Goal: Task Accomplishment & Management: Use online tool/utility

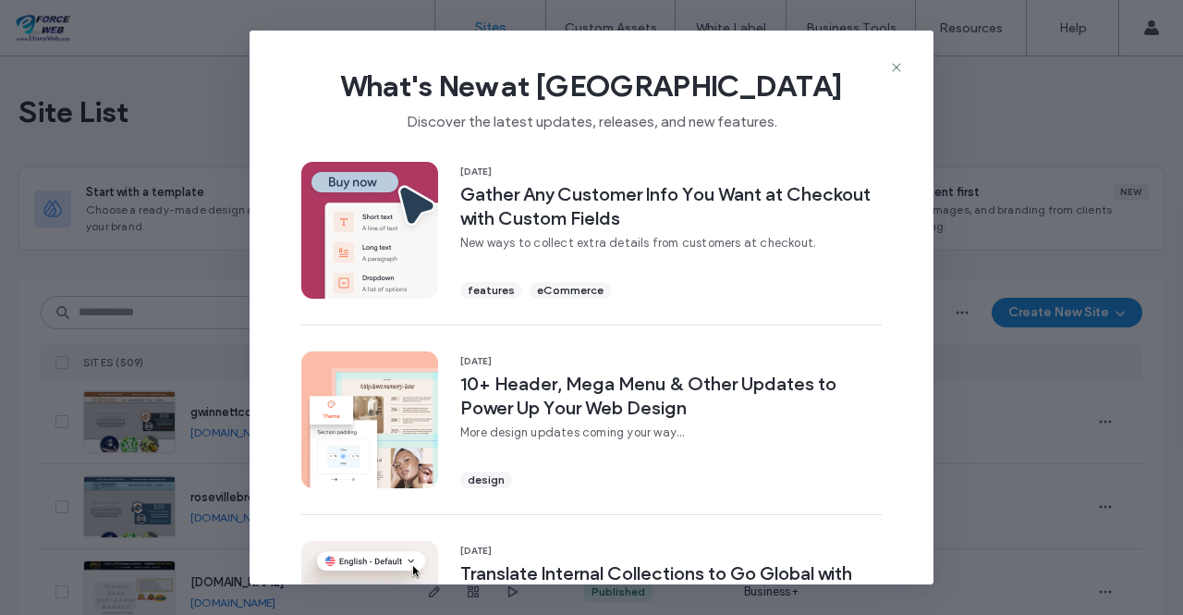
click at [897, 63] on icon at bounding box center [896, 67] width 15 height 15
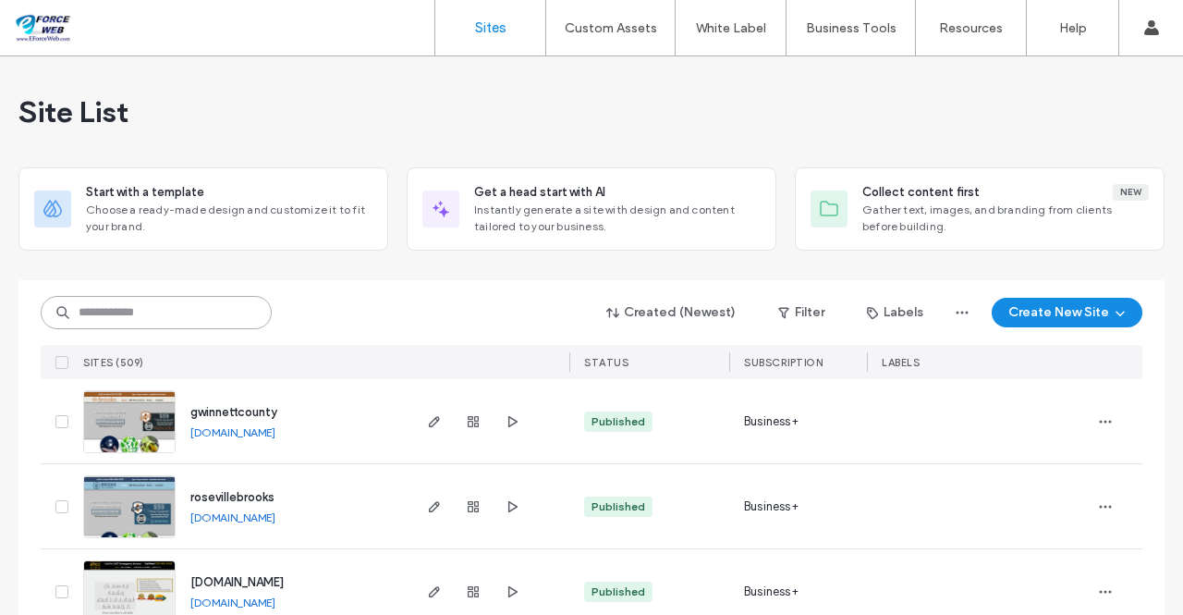
click at [130, 306] on input at bounding box center [156, 312] width 231 height 33
paste input "**********"
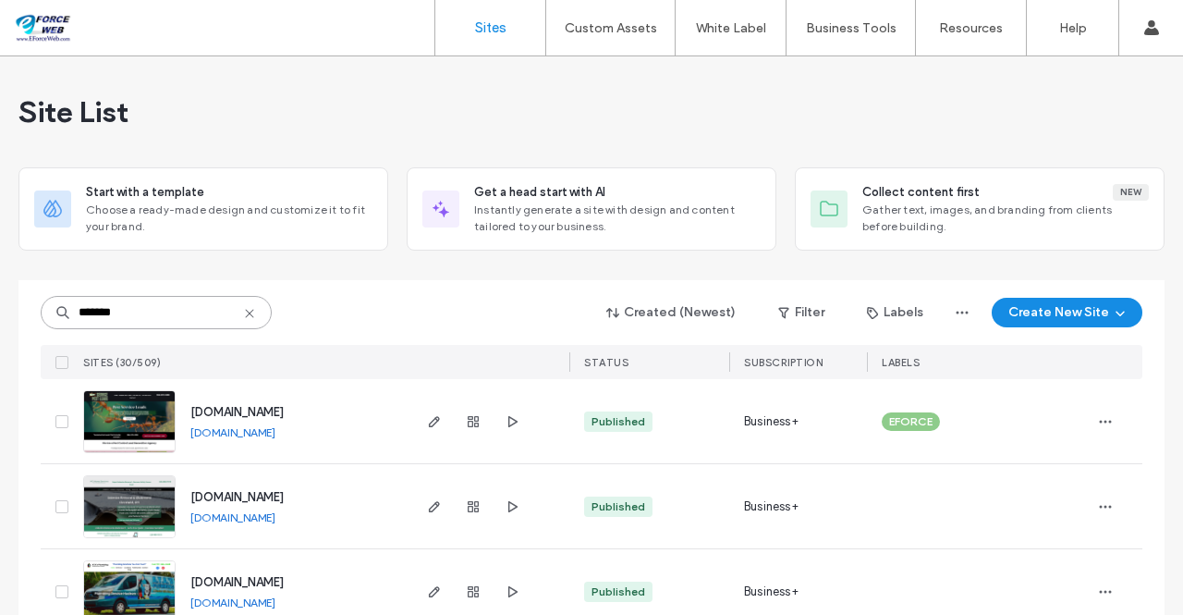
type input "*******"
click at [145, 431] on img at bounding box center [129, 454] width 91 height 126
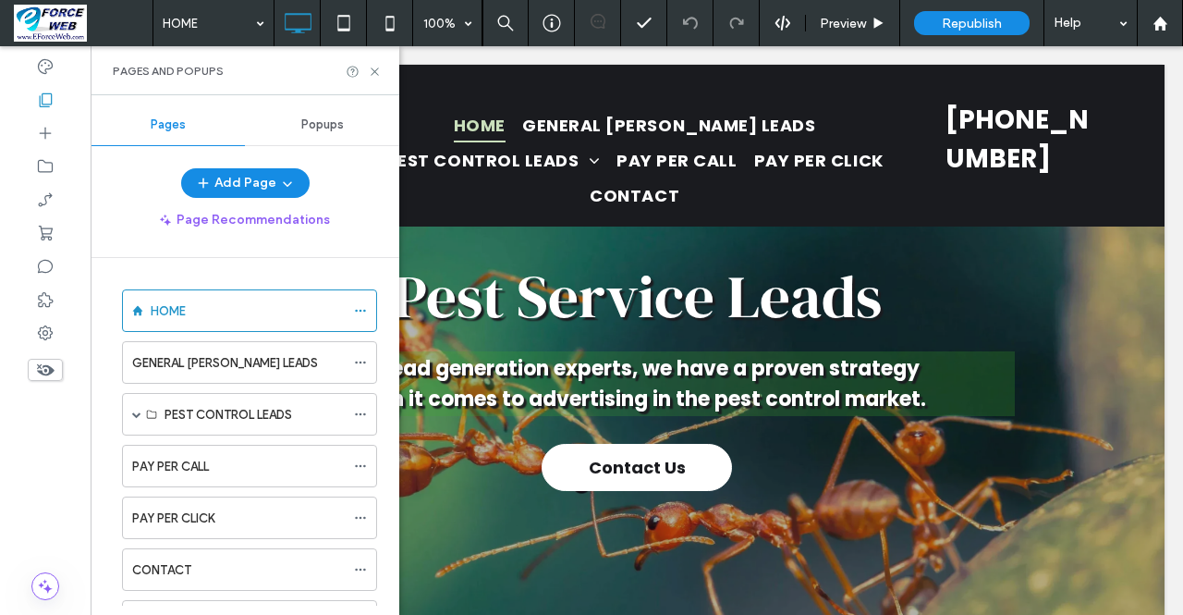
scroll to position [1, 0]
click at [133, 404] on span at bounding box center [136, 413] width 9 height 41
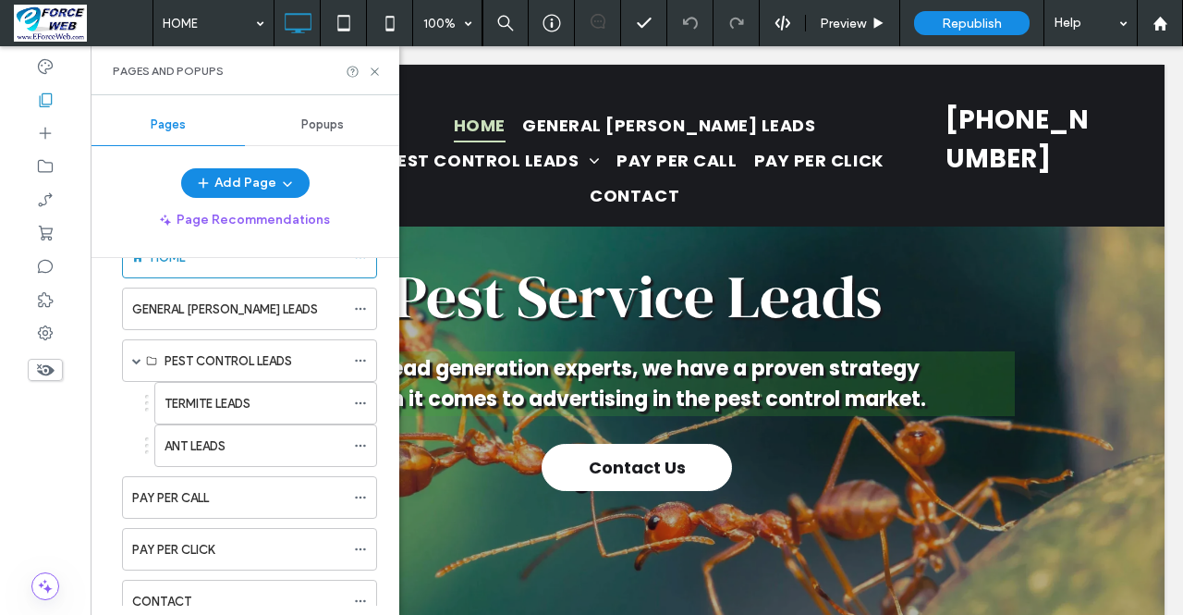
scroll to position [49, 0]
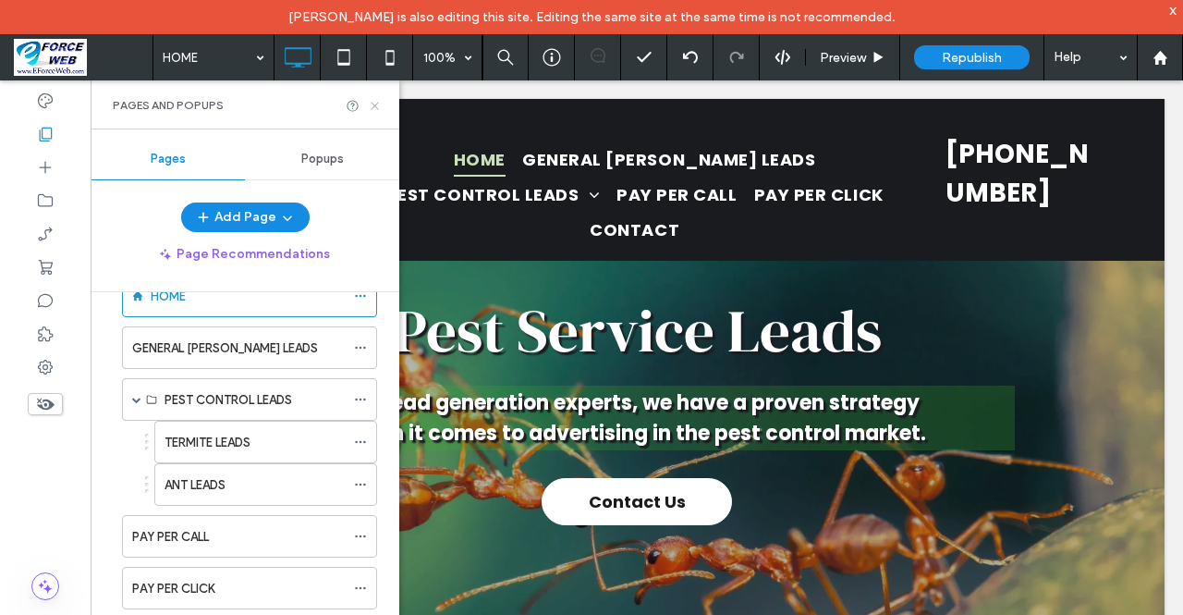
click at [379, 103] on icon at bounding box center [375, 106] width 14 height 14
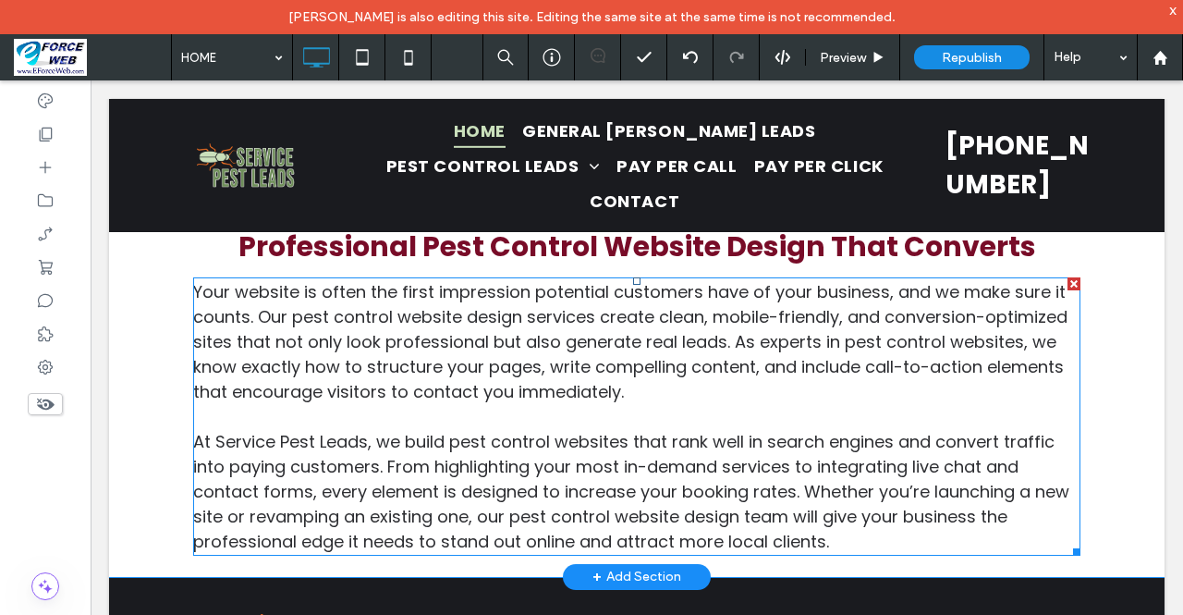
scroll to position [5698, 0]
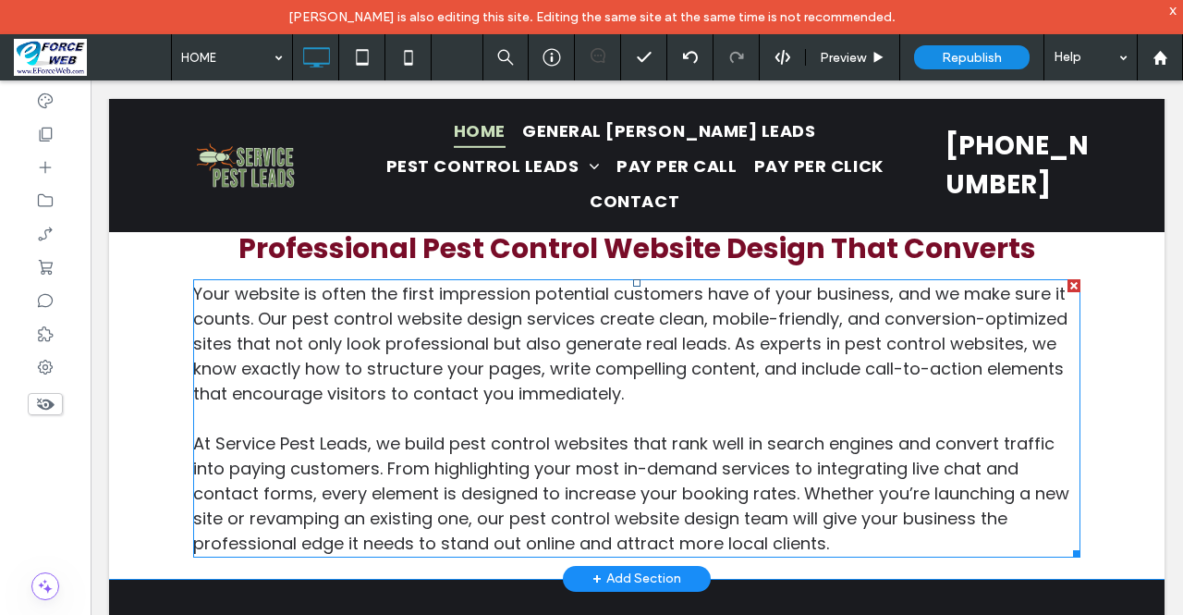
click at [713, 321] on span "Your website is often the first impression potential customers have of your bus…" at bounding box center [630, 343] width 874 height 123
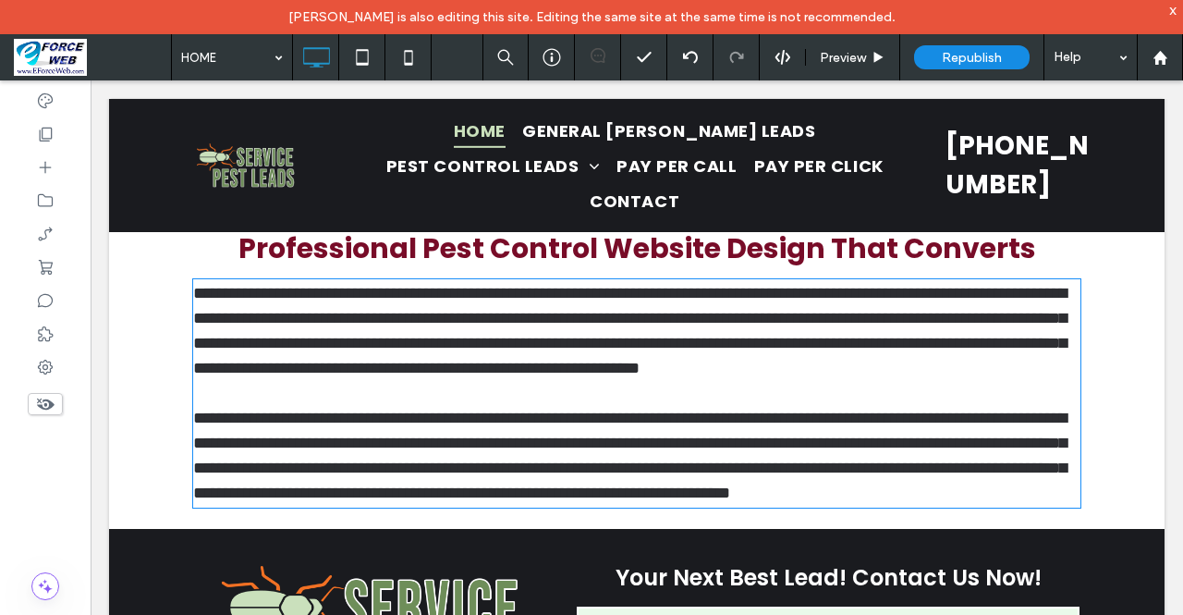
type input "*******"
type input "**"
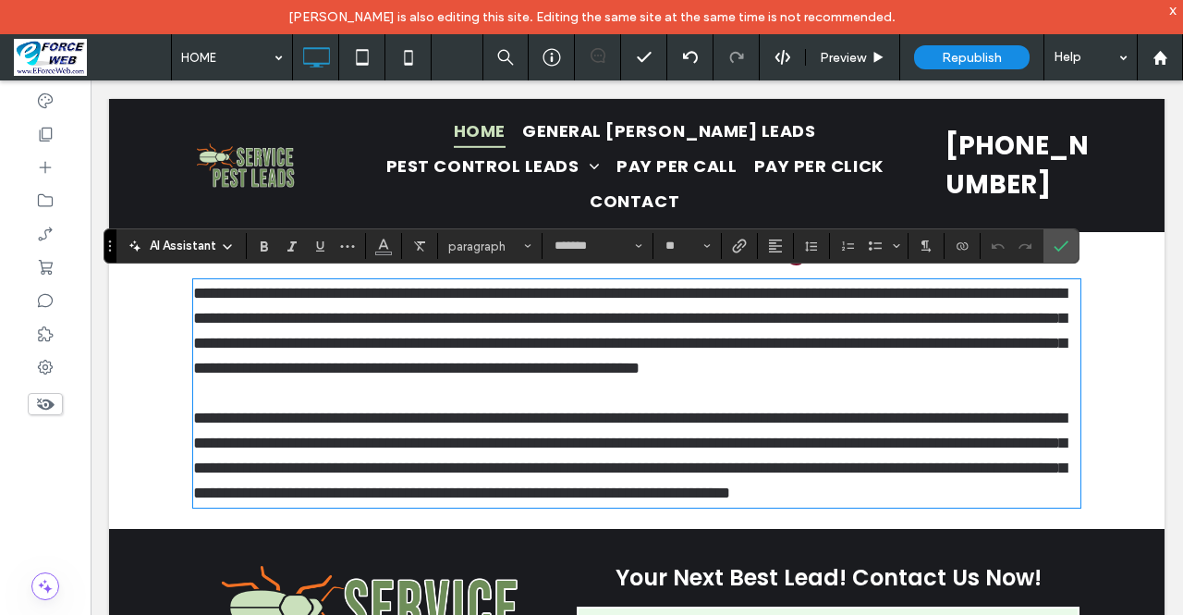
scroll to position [5550, 0]
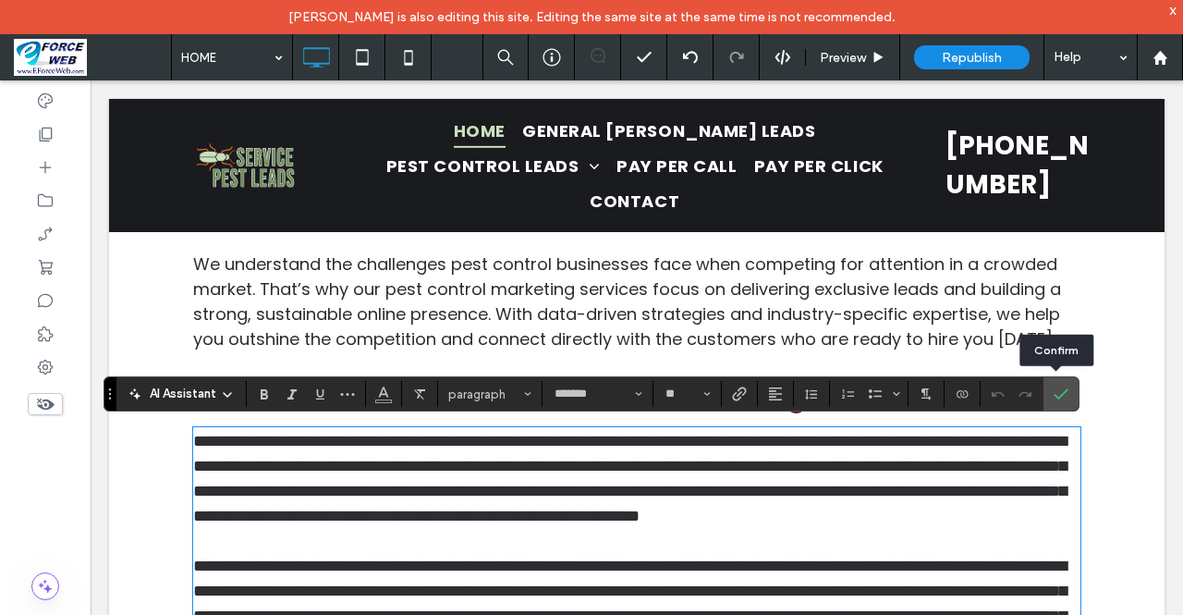
drag, startPoint x: 1154, startPoint y: 483, endPoint x: 511, endPoint y: 219, distance: 694.4
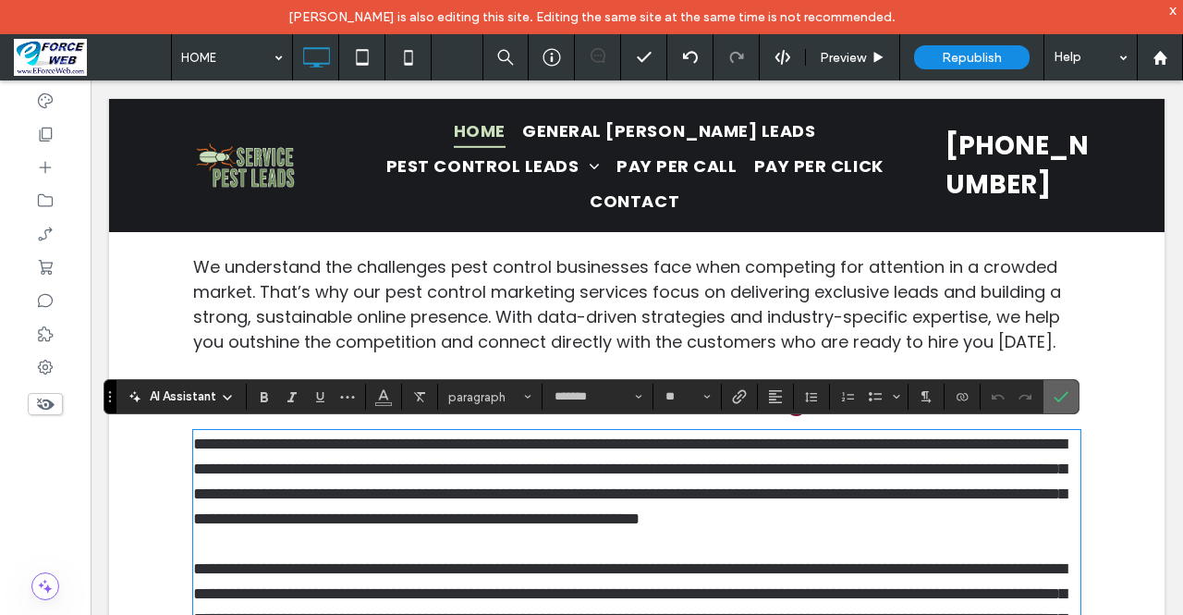
click at [1068, 389] on label "Confirm" at bounding box center [1061, 396] width 28 height 33
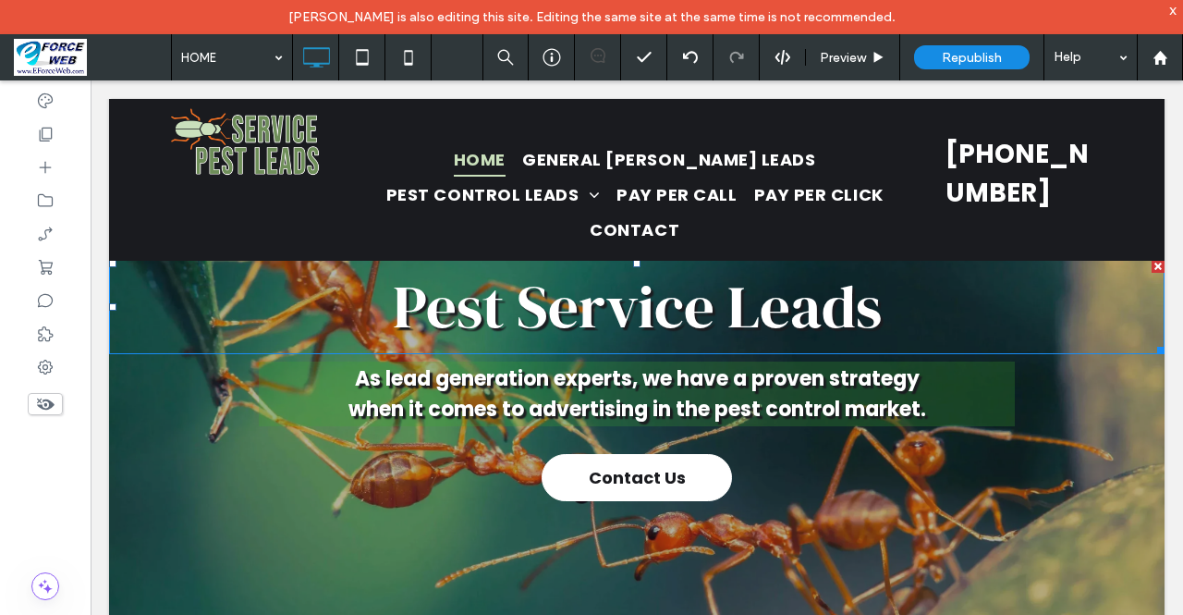
scroll to position [0, 0]
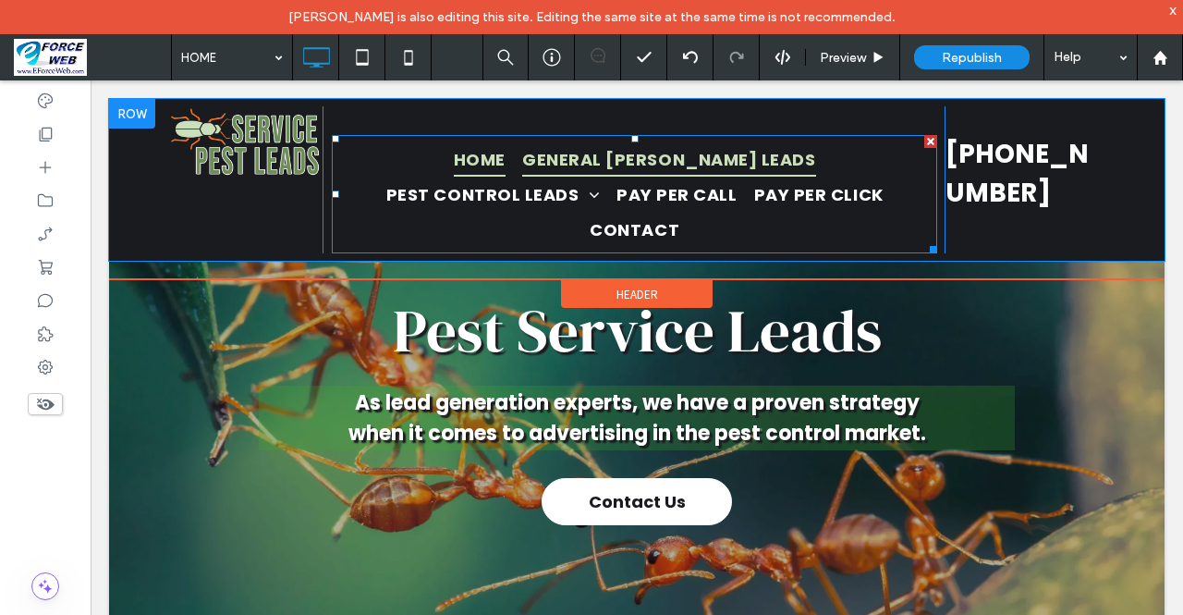
click at [545, 167] on span "GENERAL PEST LEADS" at bounding box center [669, 158] width 294 height 35
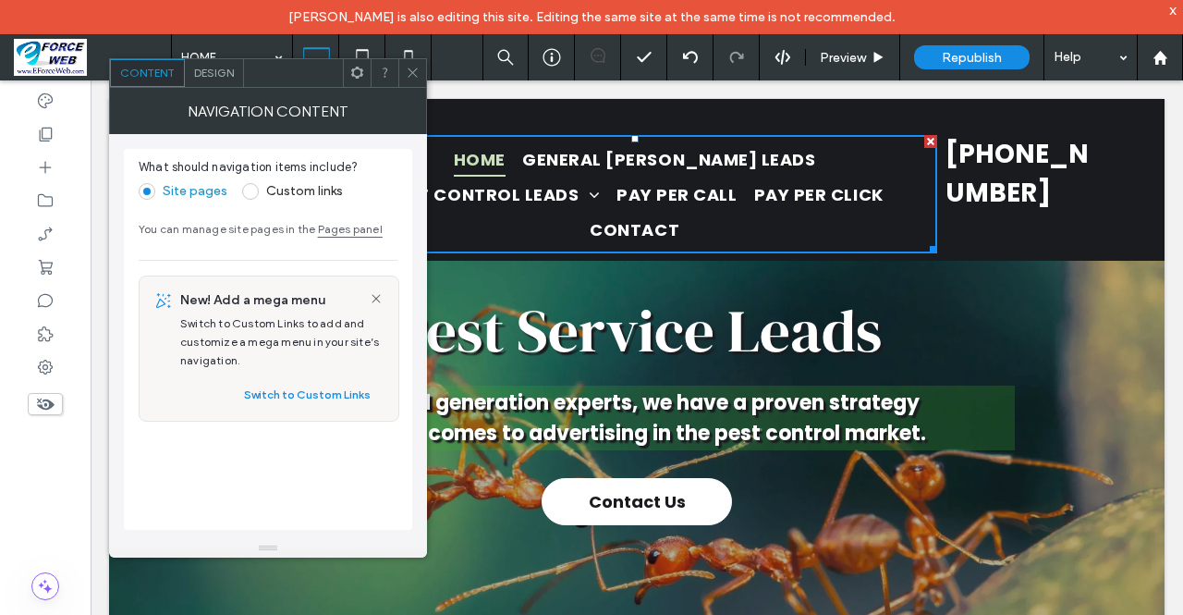
click at [420, 76] on div at bounding box center [412, 73] width 28 height 28
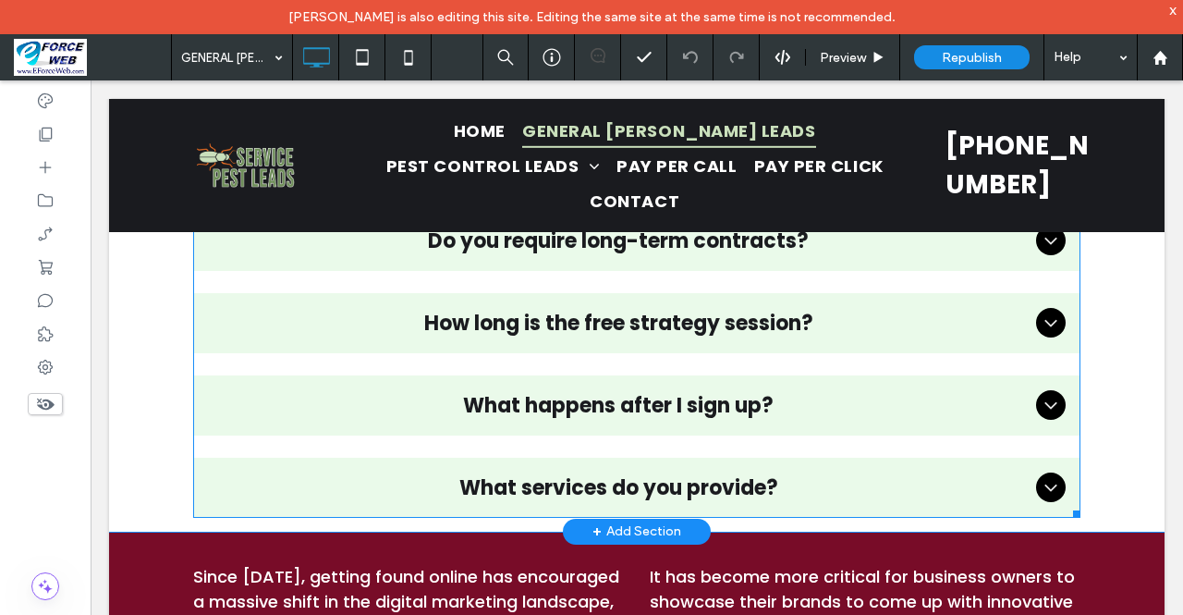
scroll to position [5540, 0]
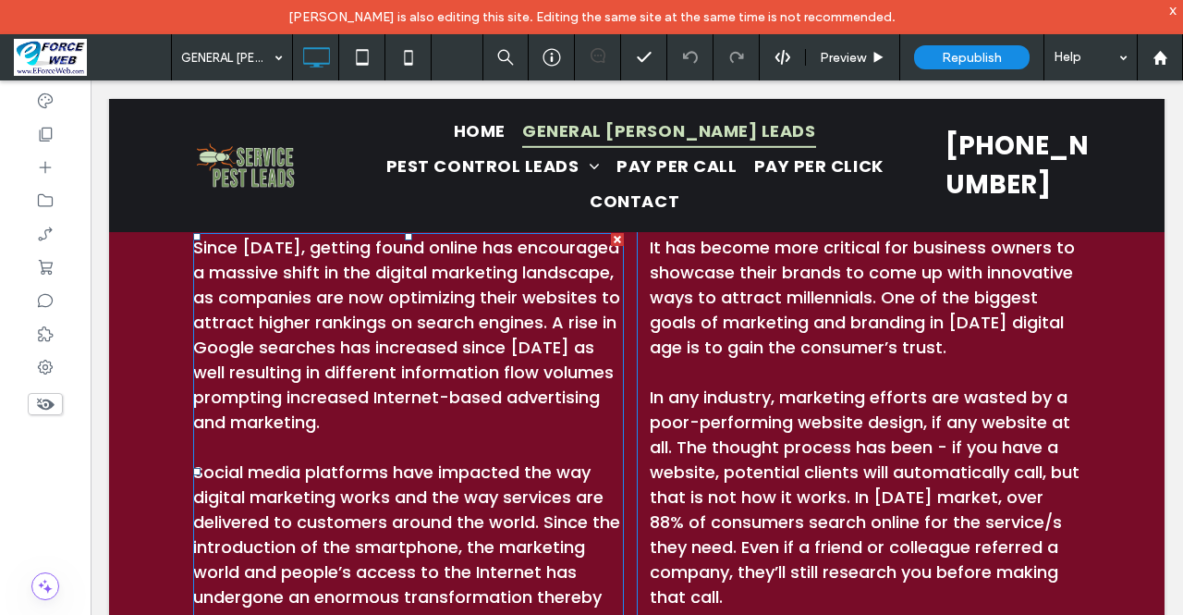
click at [562, 434] on p at bounding box center [408, 446] width 431 height 25
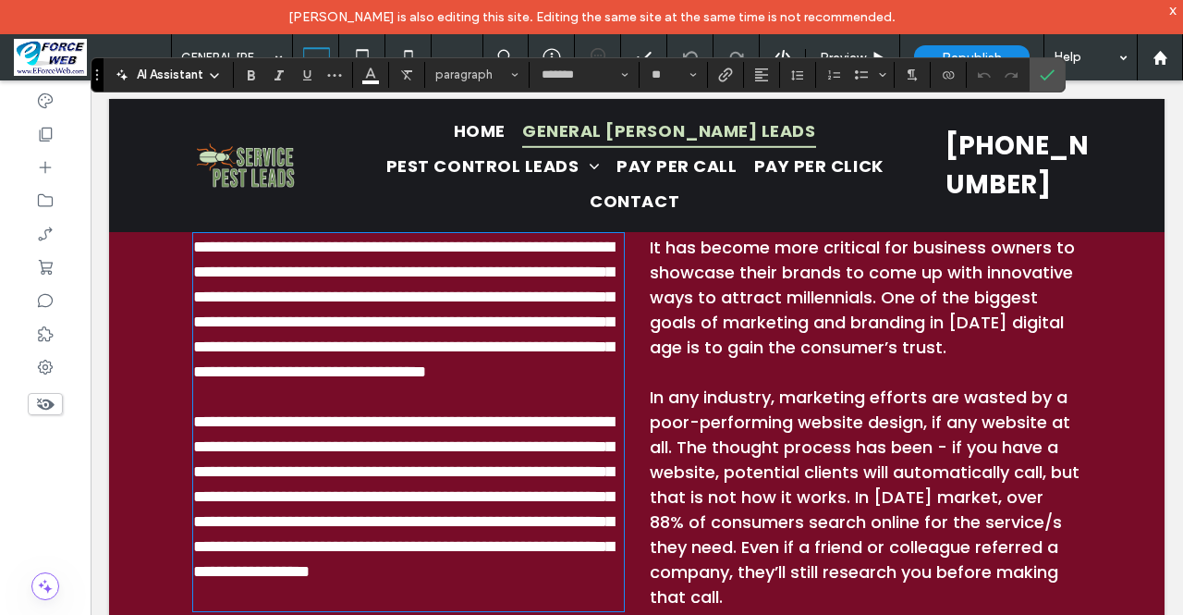
scroll to position [5779, 0]
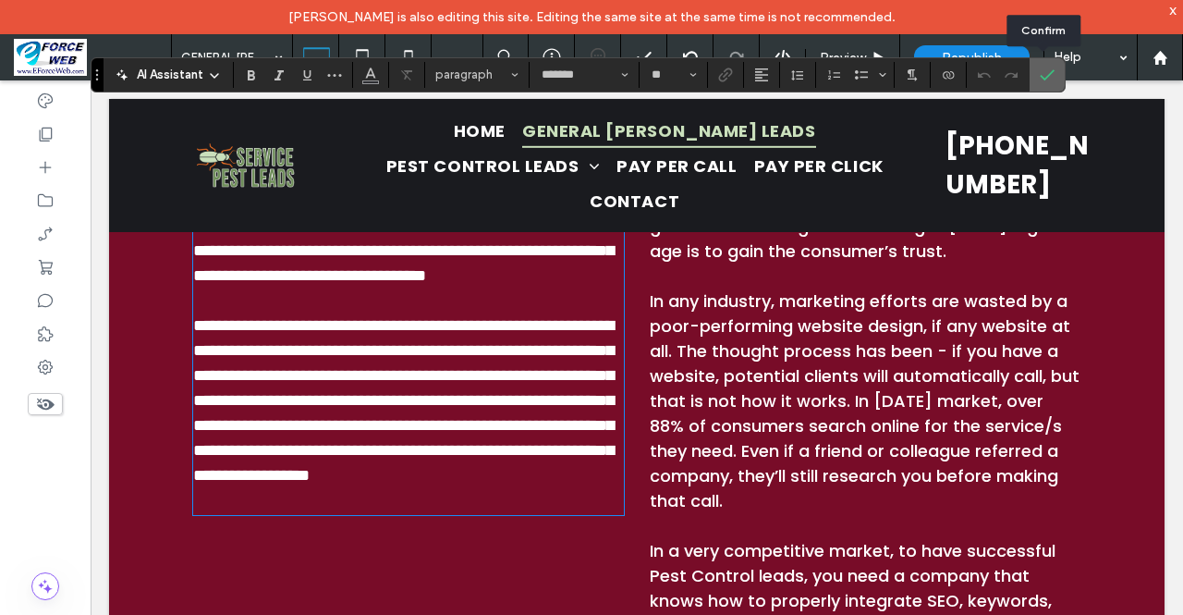
drag, startPoint x: 1049, startPoint y: 83, endPoint x: 915, endPoint y: 1, distance: 157.3
click at [1049, 83] on span "Confirm" at bounding box center [1047, 74] width 15 height 31
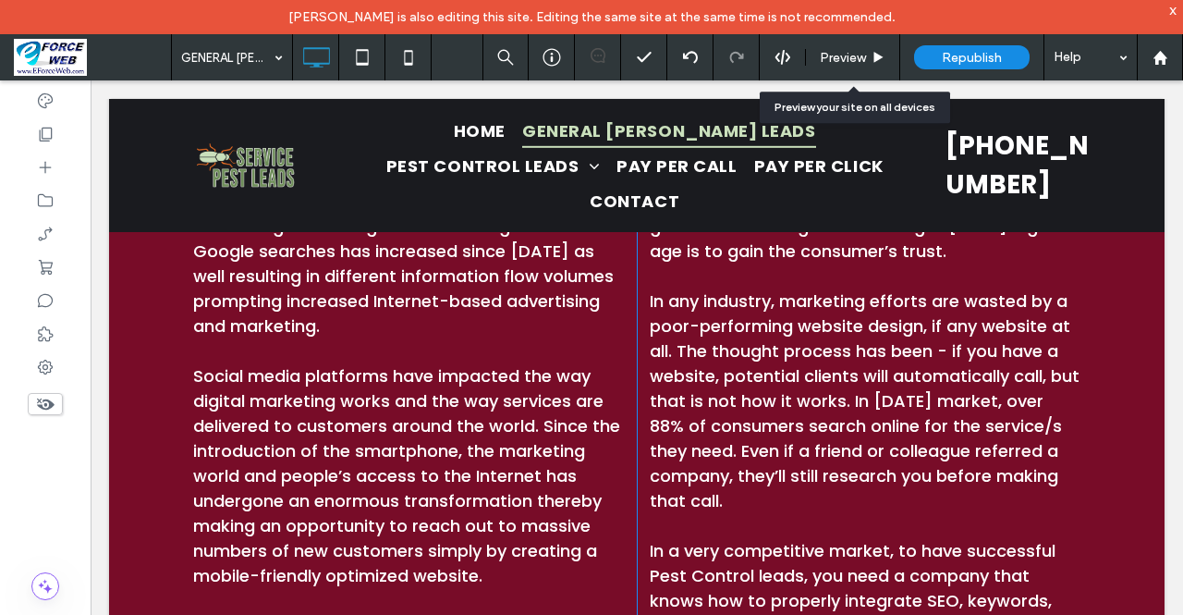
click at [869, 61] on div "Preview" at bounding box center [852, 58] width 93 height 16
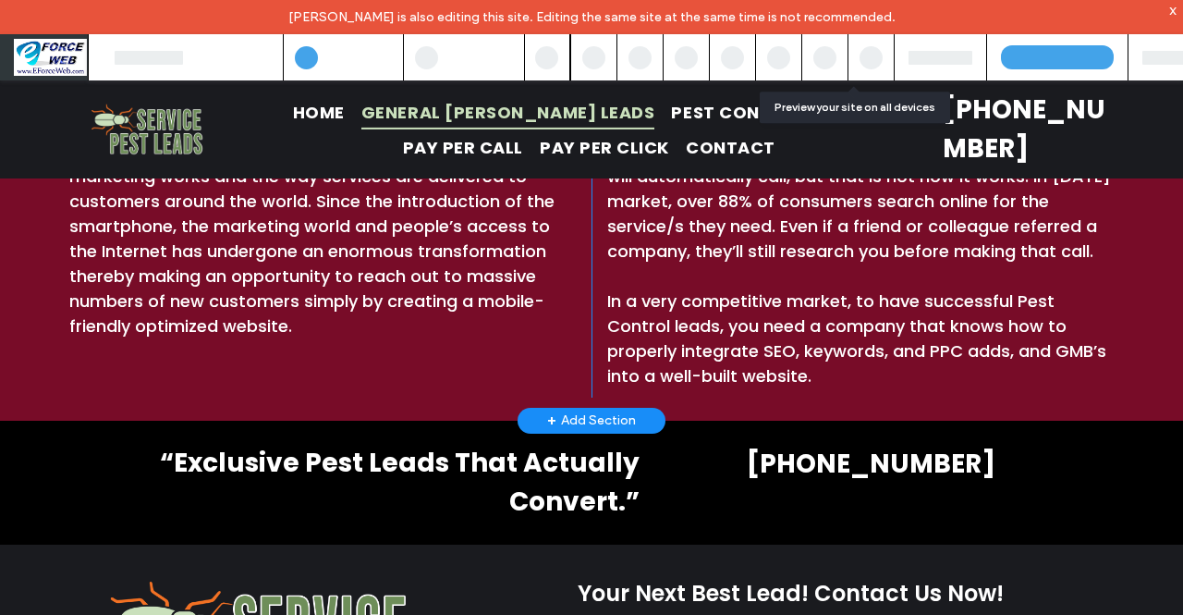
scroll to position [5793, 0]
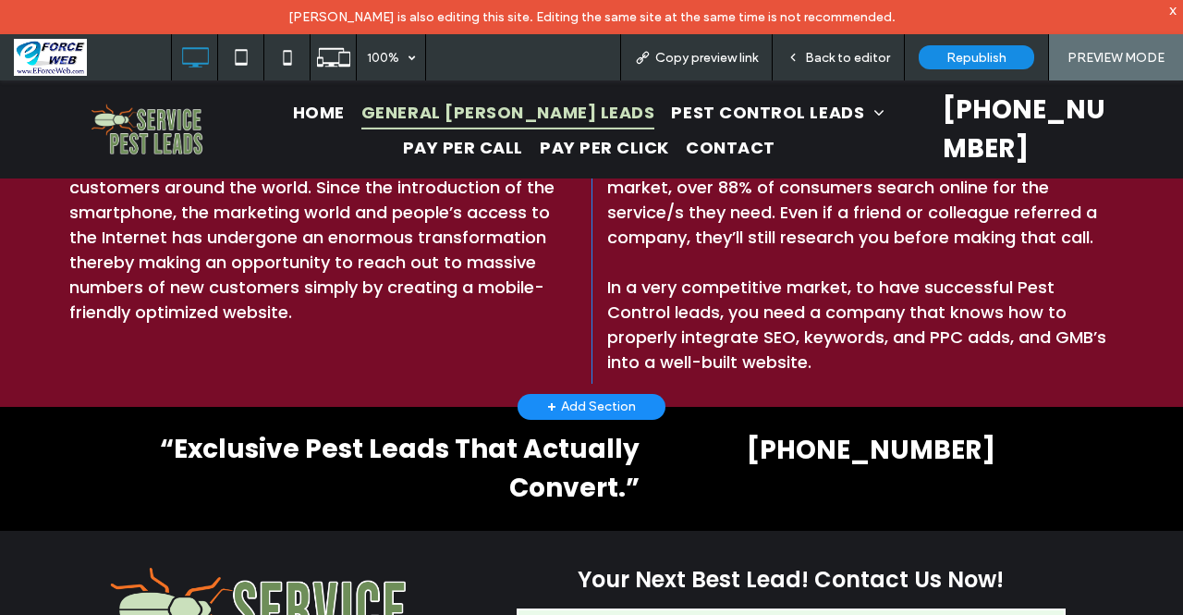
click at [732, 43] on div "Copy preview link" at bounding box center [696, 57] width 153 height 46
click at [693, 50] on span "Copy preview link" at bounding box center [706, 58] width 103 height 16
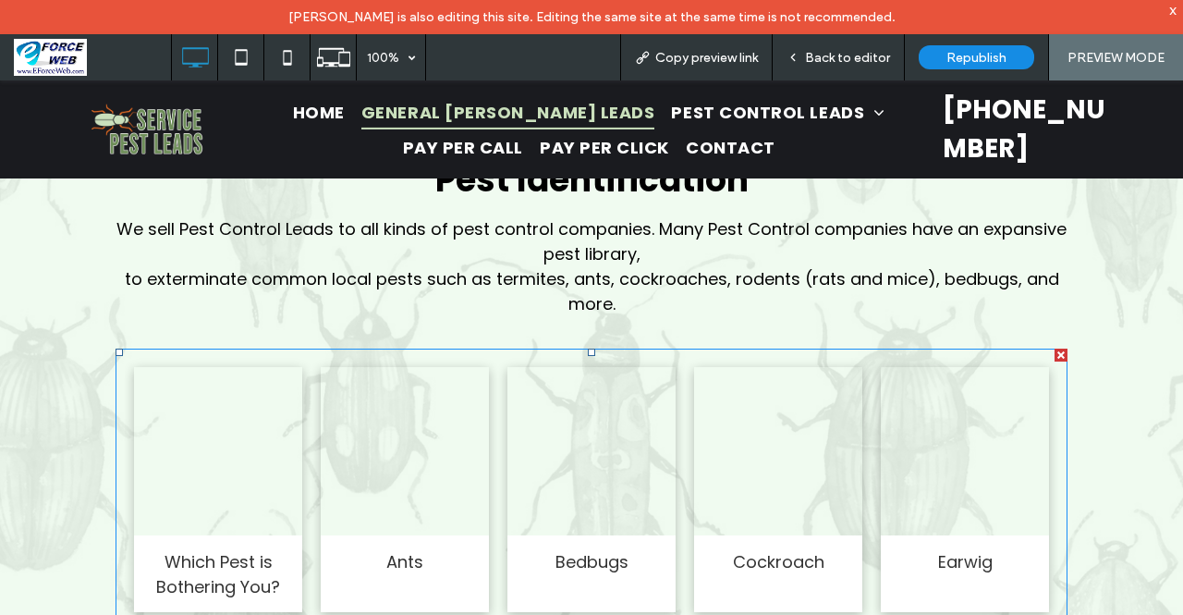
scroll to position [3464, 0]
